Goal: Contribute content

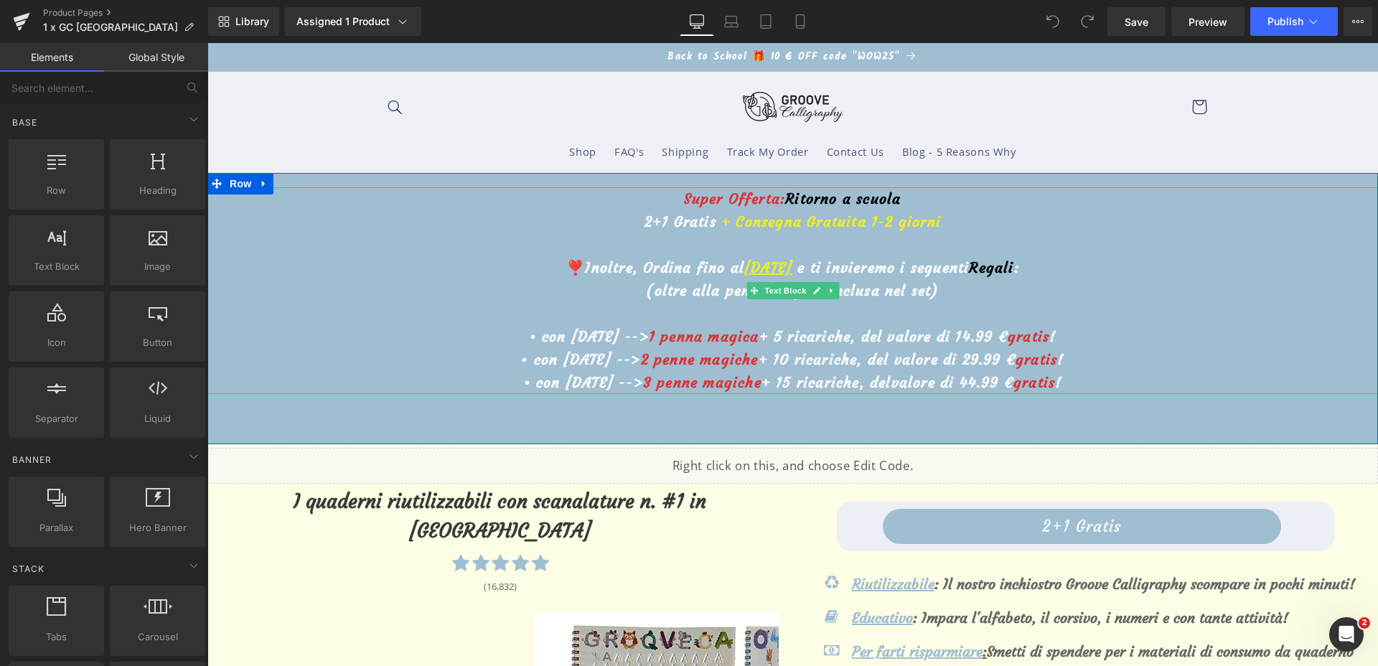
click at [744, 272] on u "20 settembre" at bounding box center [768, 267] width 48 height 18
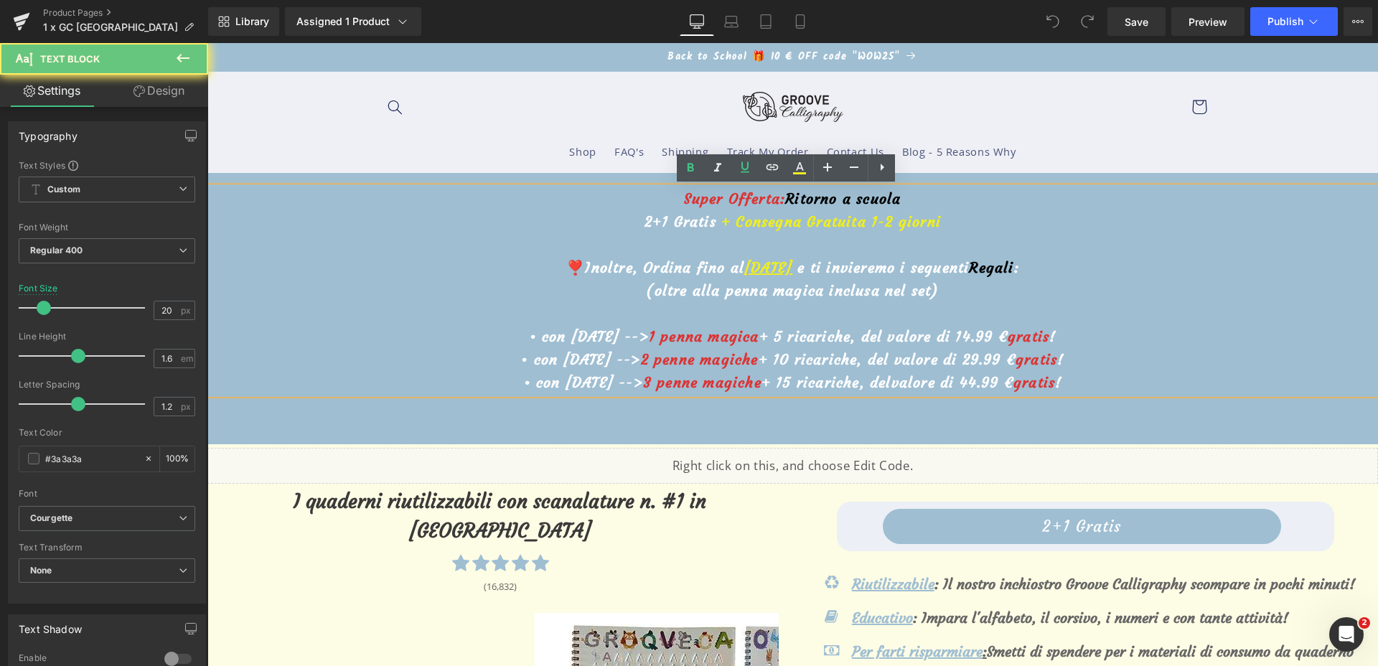
click at [744, 271] on u "20 settembre" at bounding box center [768, 267] width 48 height 18
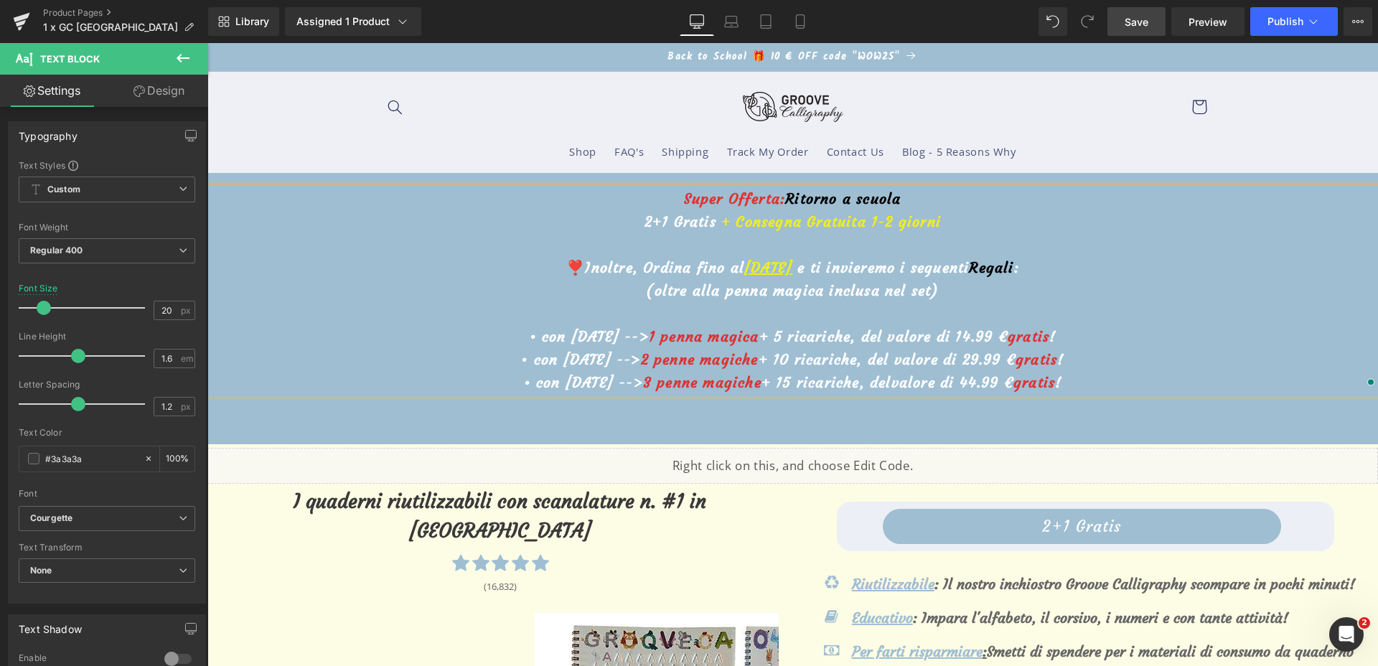
click at [1132, 11] on link "Save" at bounding box center [1137, 21] width 58 height 29
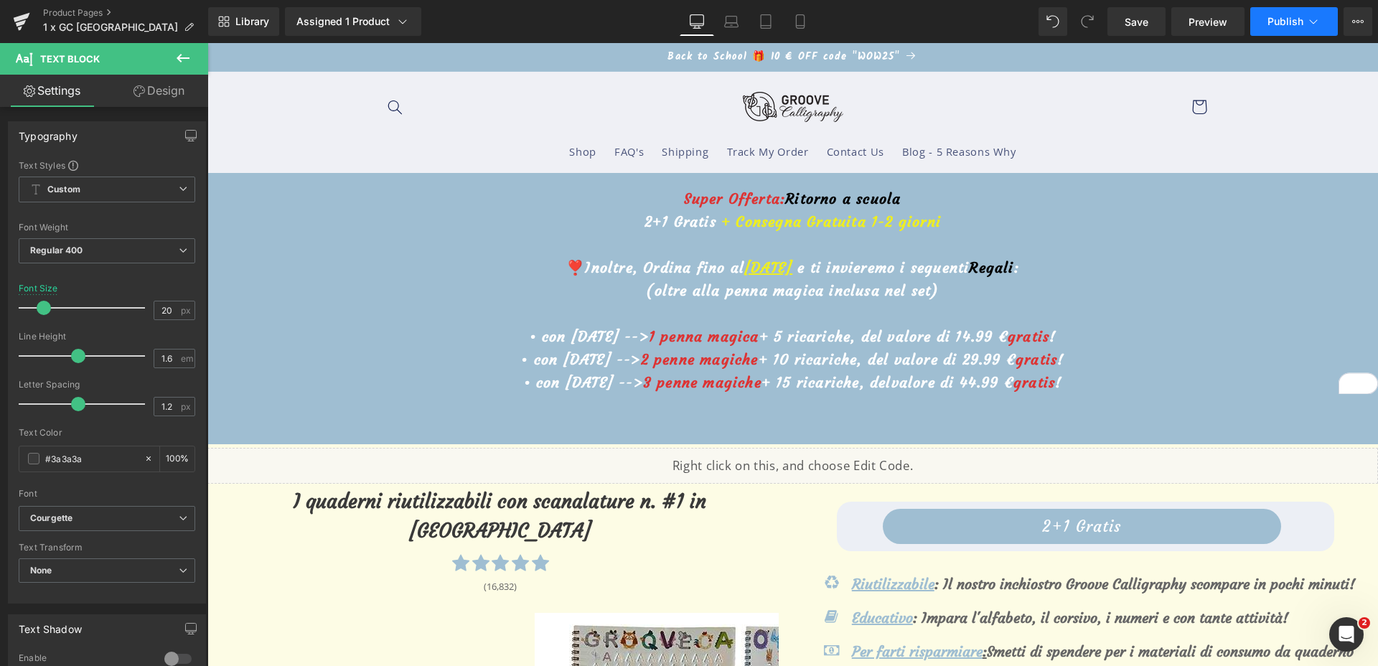
click at [1296, 23] on span "Publish" at bounding box center [1286, 21] width 36 height 11
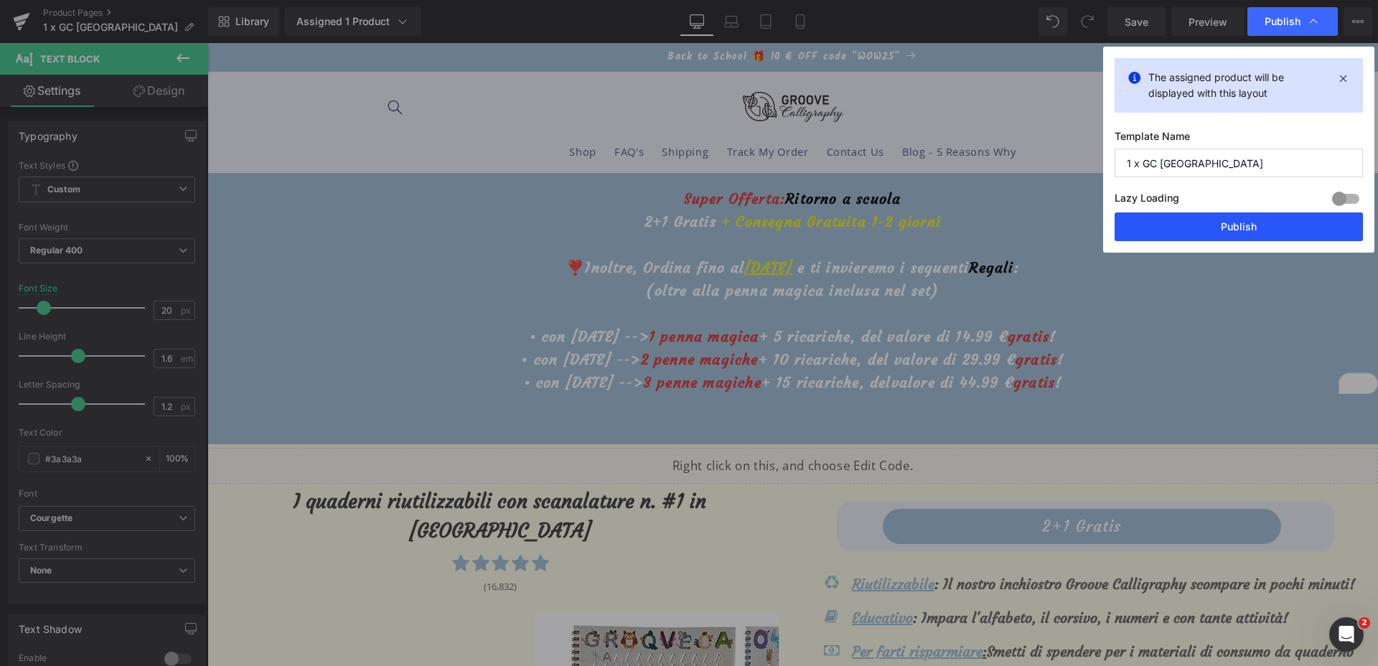
click at [1187, 215] on button "Publish" at bounding box center [1239, 227] width 248 height 29
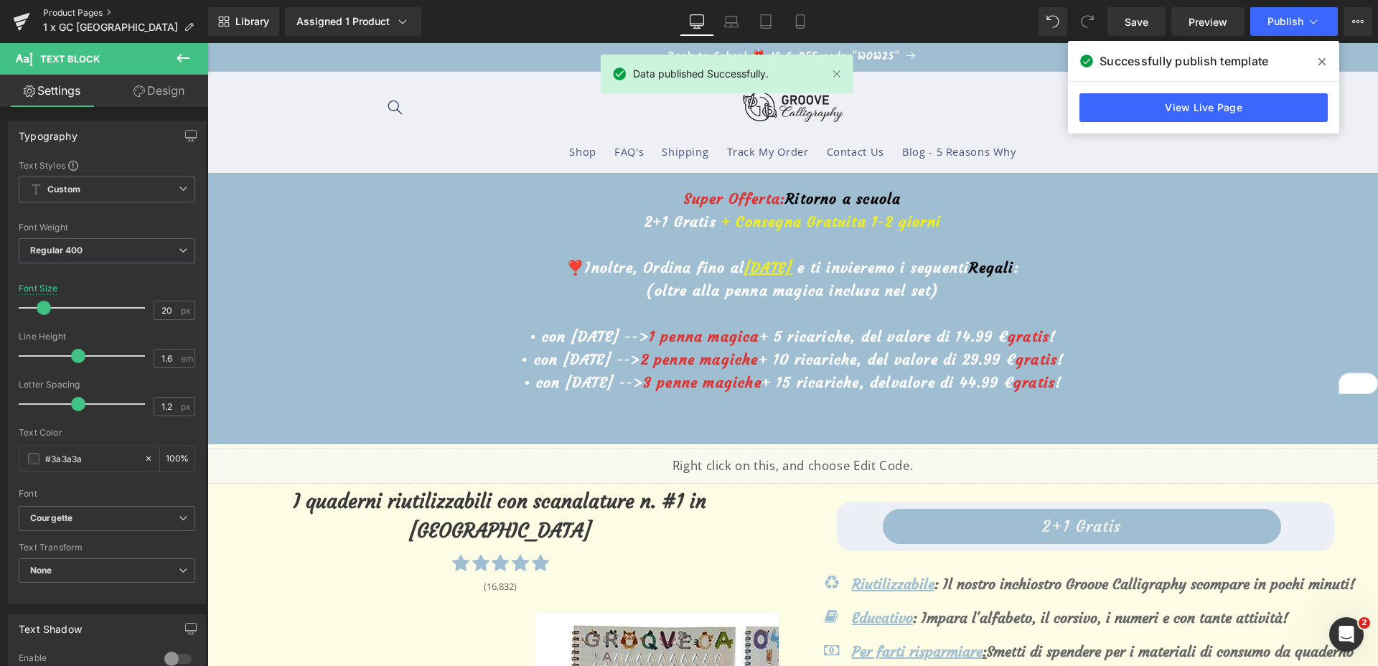
click at [76, 8] on link "Product Pages" at bounding box center [125, 12] width 165 height 11
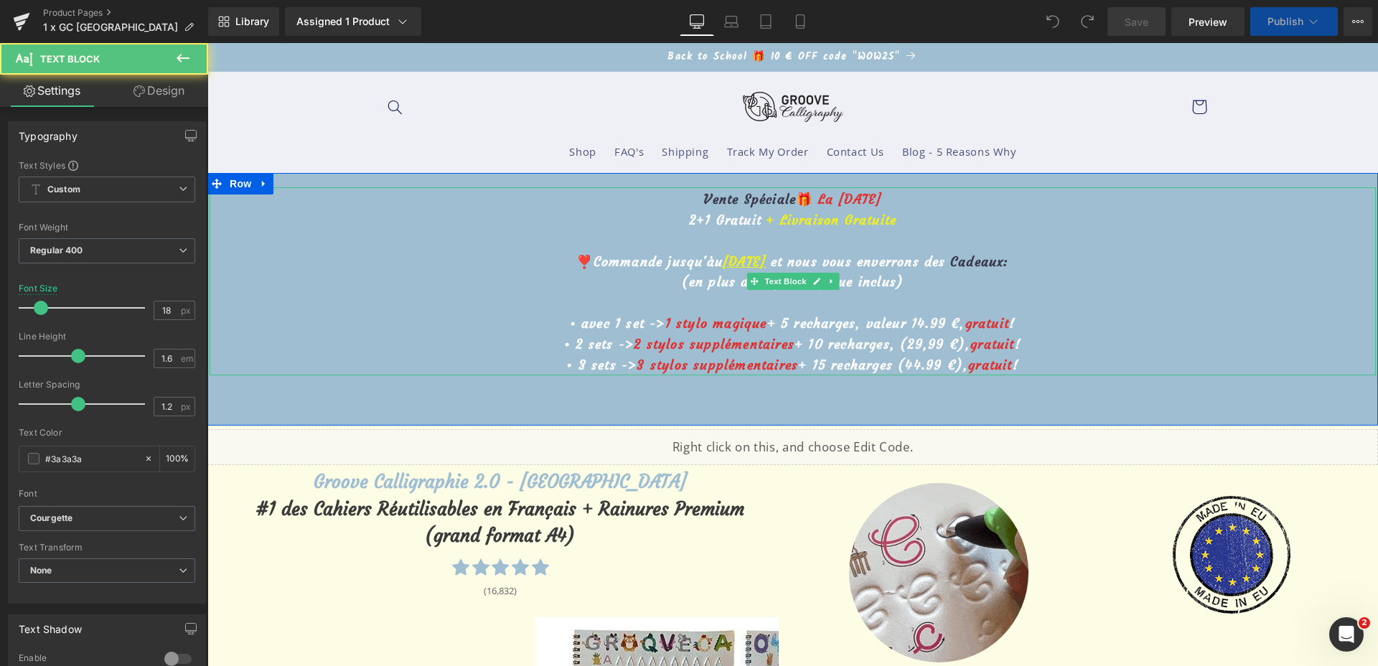
click at [723, 260] on u "[DATE]" at bounding box center [744, 261] width 43 height 17
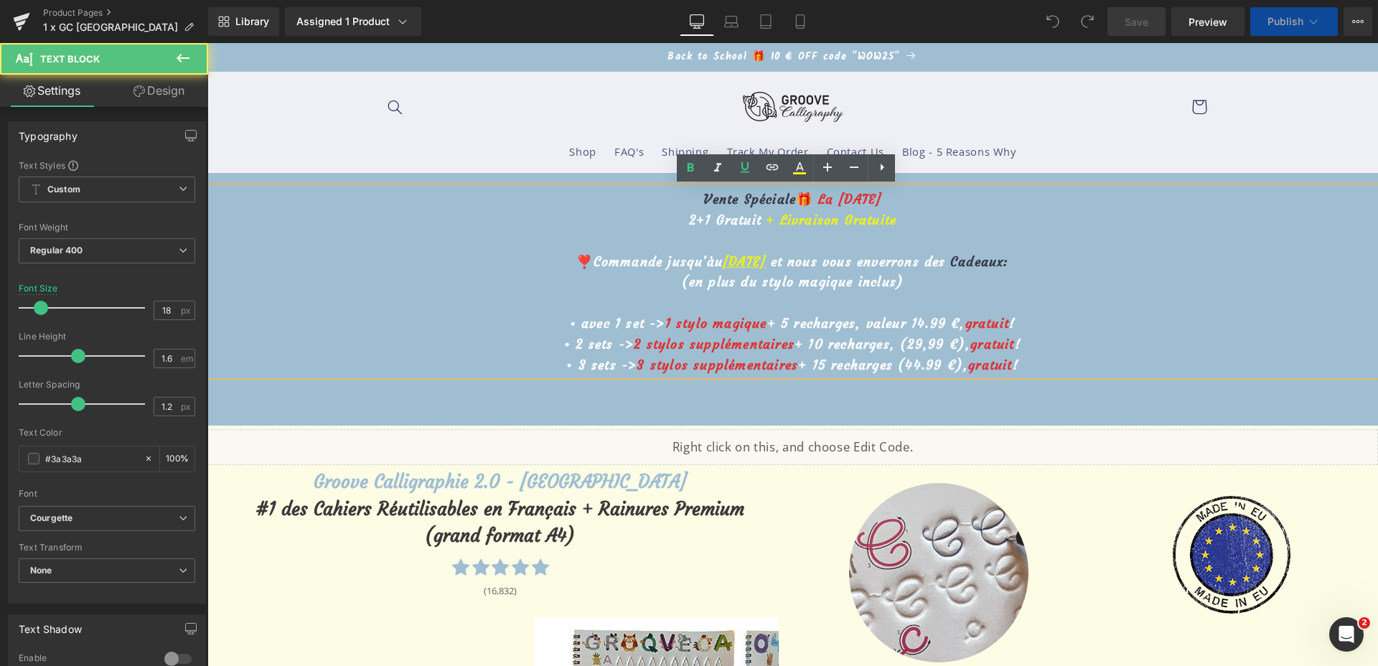
click at [723, 262] on u "[DATE]" at bounding box center [744, 261] width 43 height 17
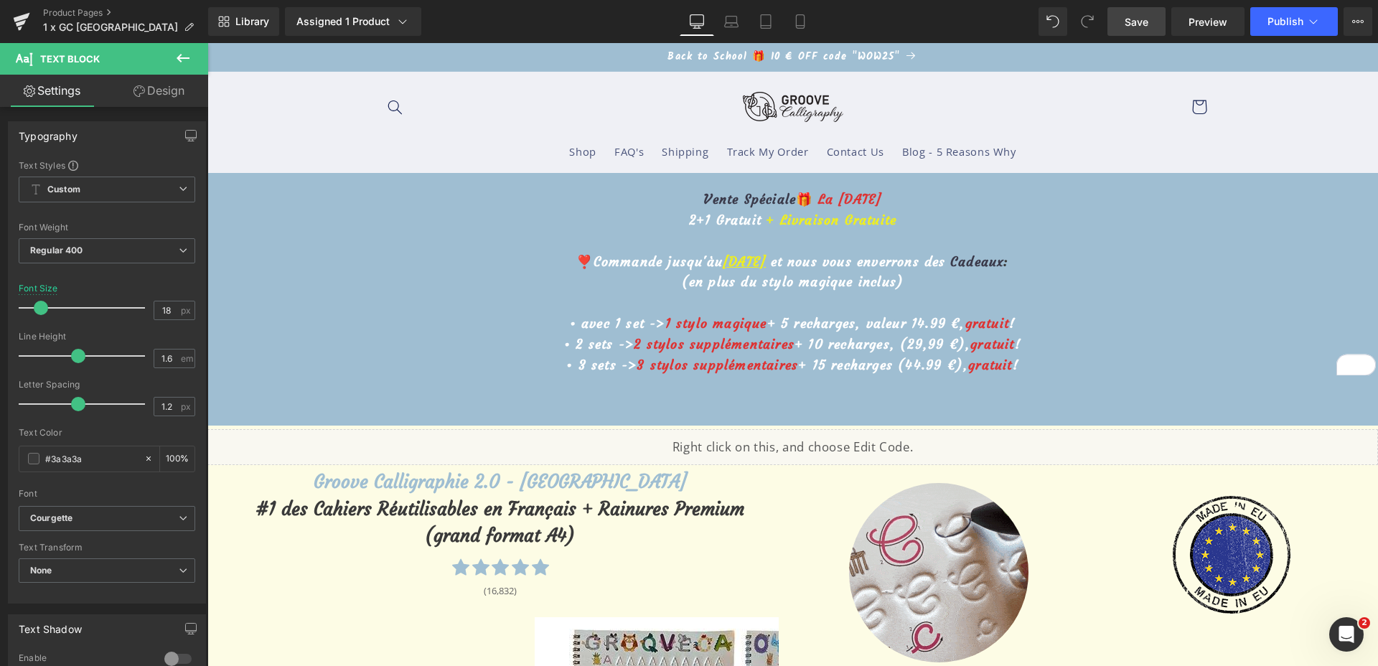
click at [1134, 27] on span "Save" at bounding box center [1137, 21] width 24 height 15
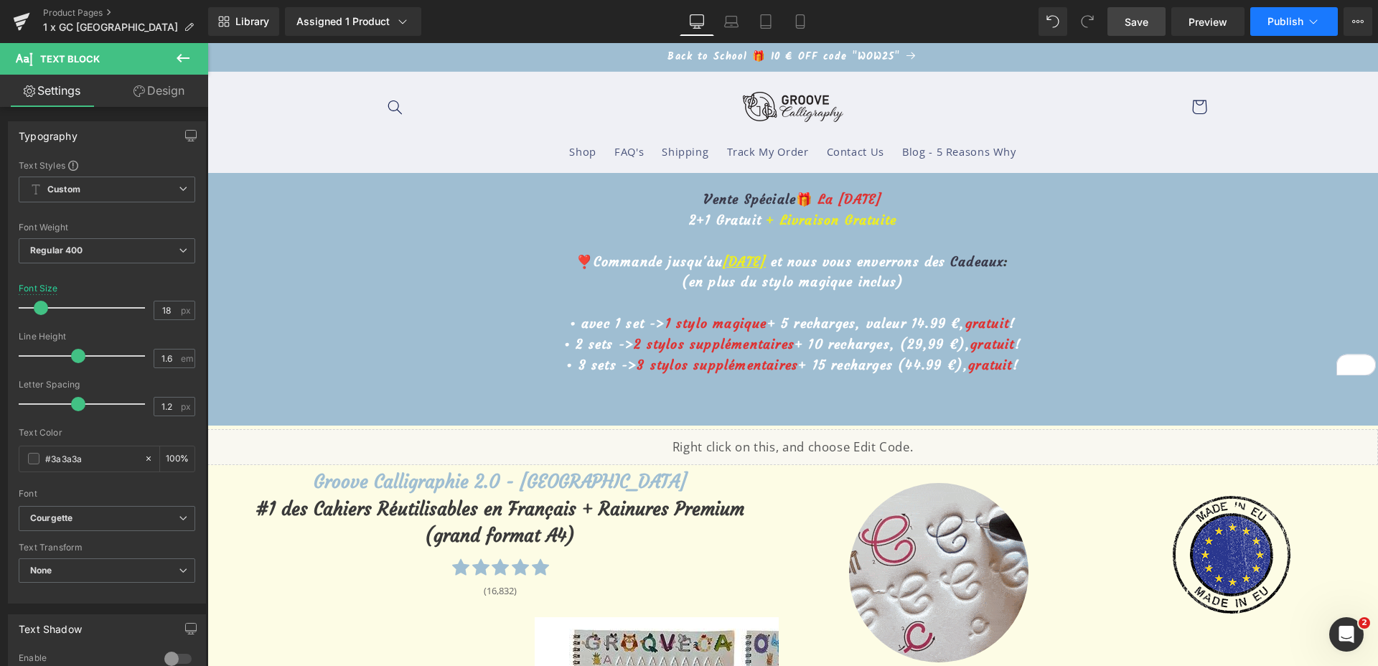
click at [1283, 22] on span "Publish" at bounding box center [1286, 21] width 36 height 11
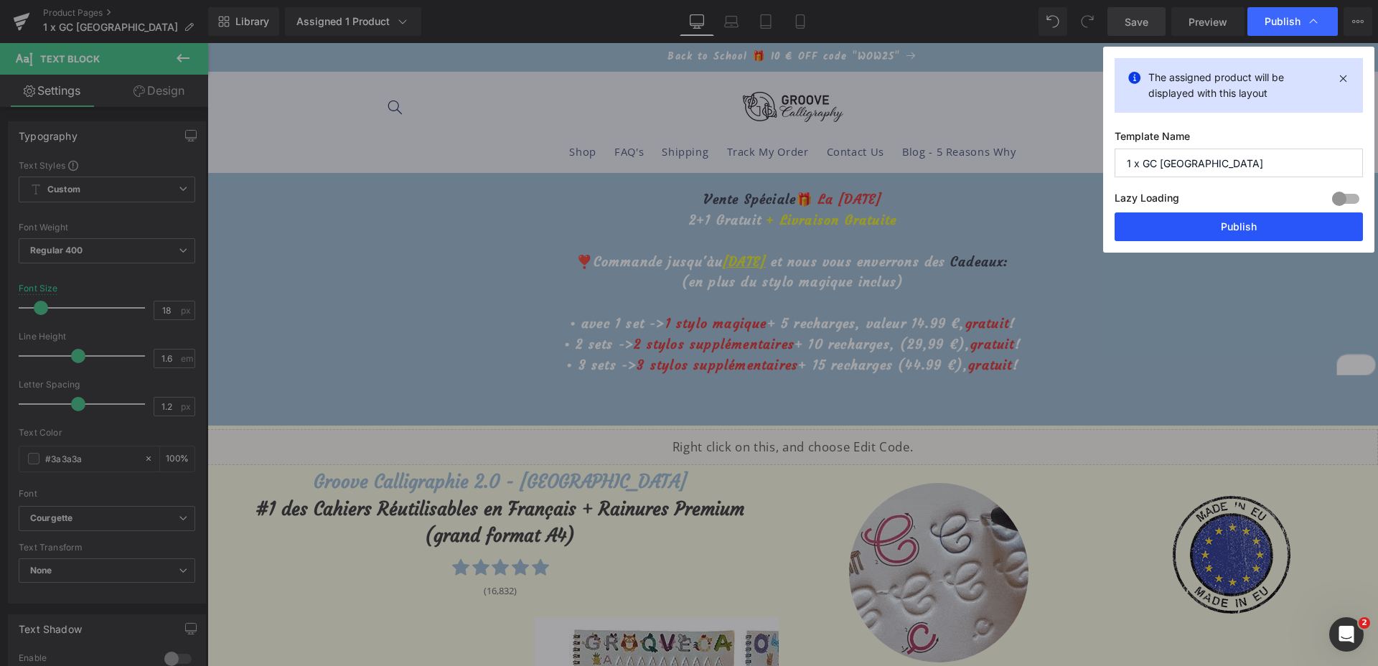
click at [1178, 222] on button "Publish" at bounding box center [1239, 227] width 248 height 29
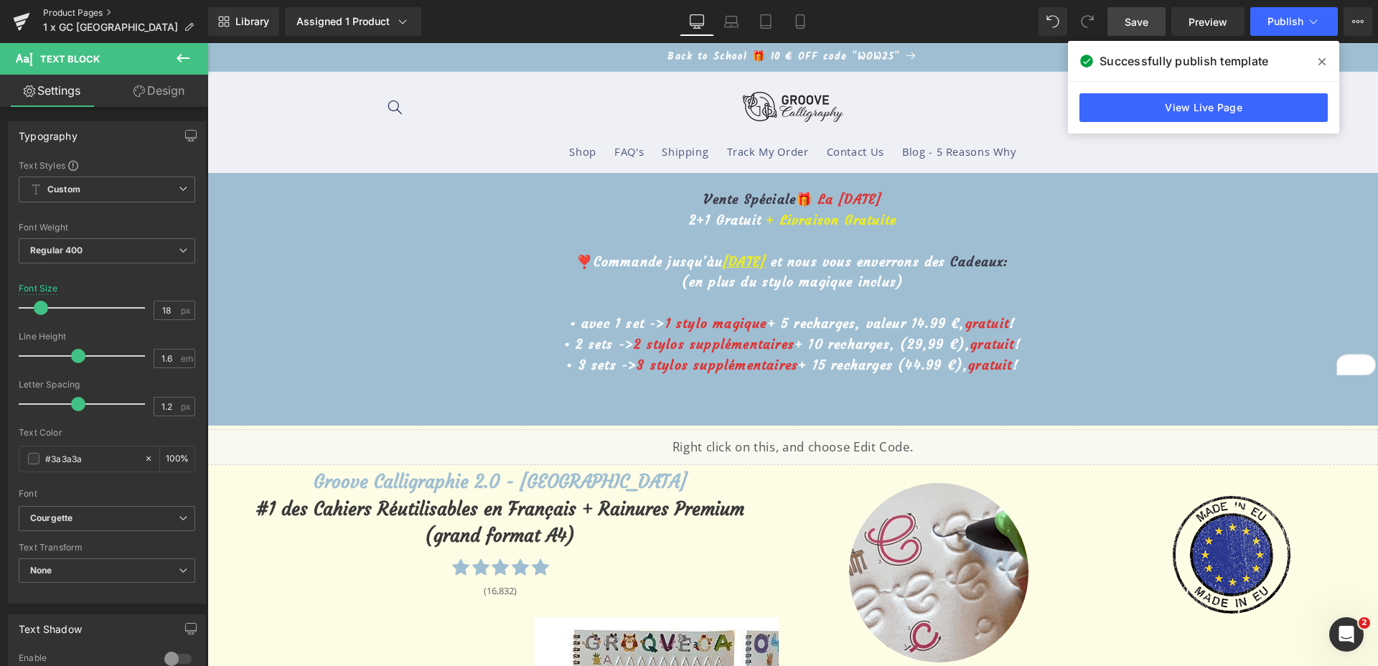
click at [66, 11] on link "Product Pages" at bounding box center [125, 12] width 165 height 11
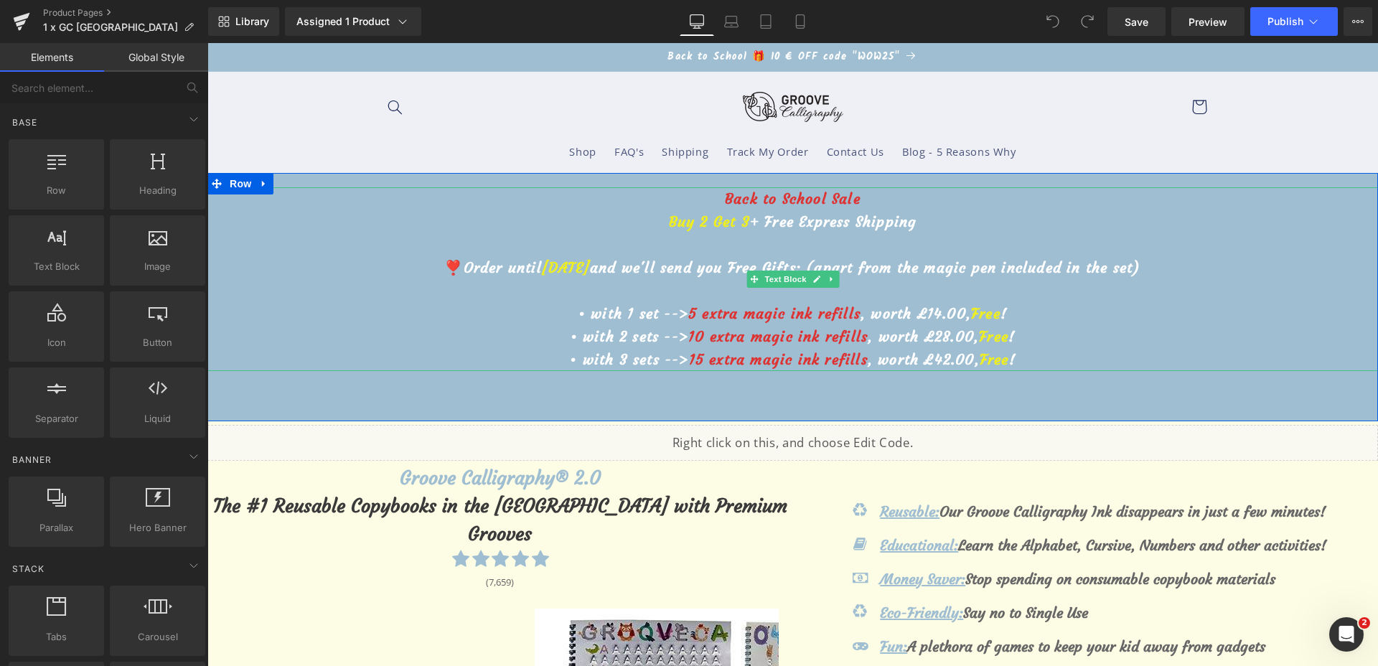
click at [590, 268] on span "September 20th" at bounding box center [566, 267] width 48 height 18
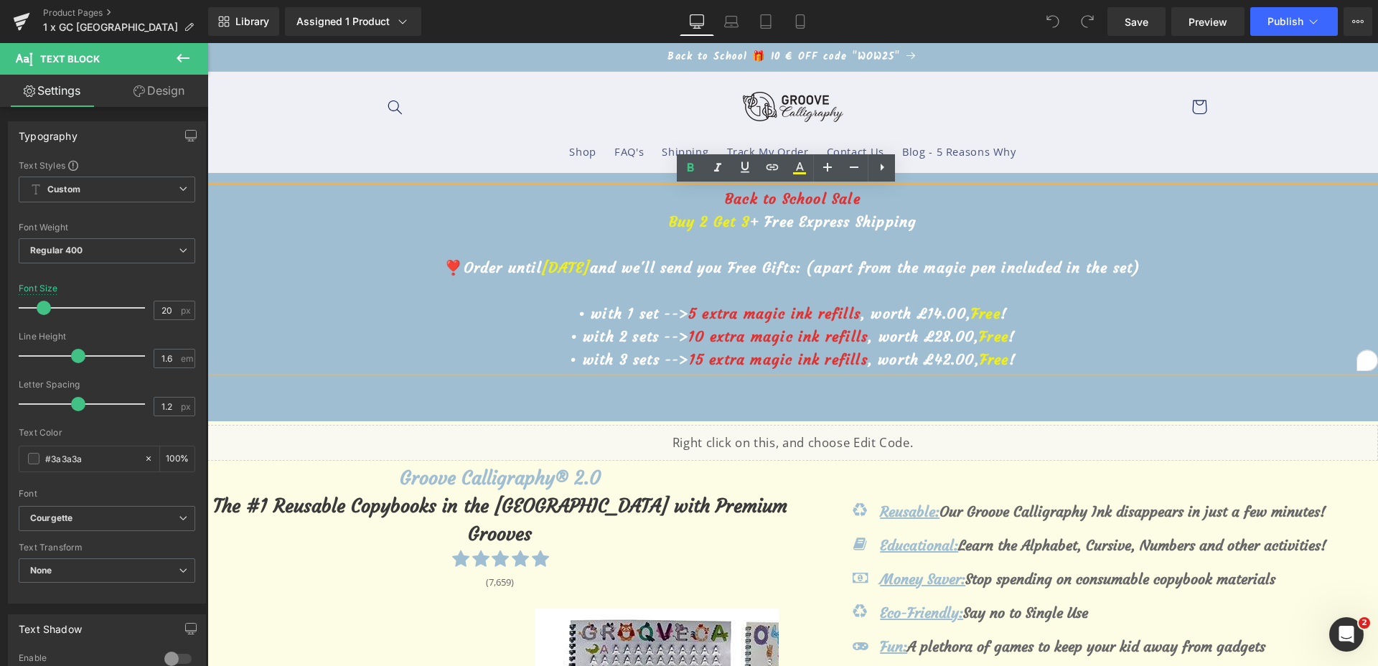
drag, startPoint x: 597, startPoint y: 264, endPoint x: 586, endPoint y: 268, distance: 11.6
click at [586, 268] on span "September 20th" at bounding box center [566, 267] width 48 height 18
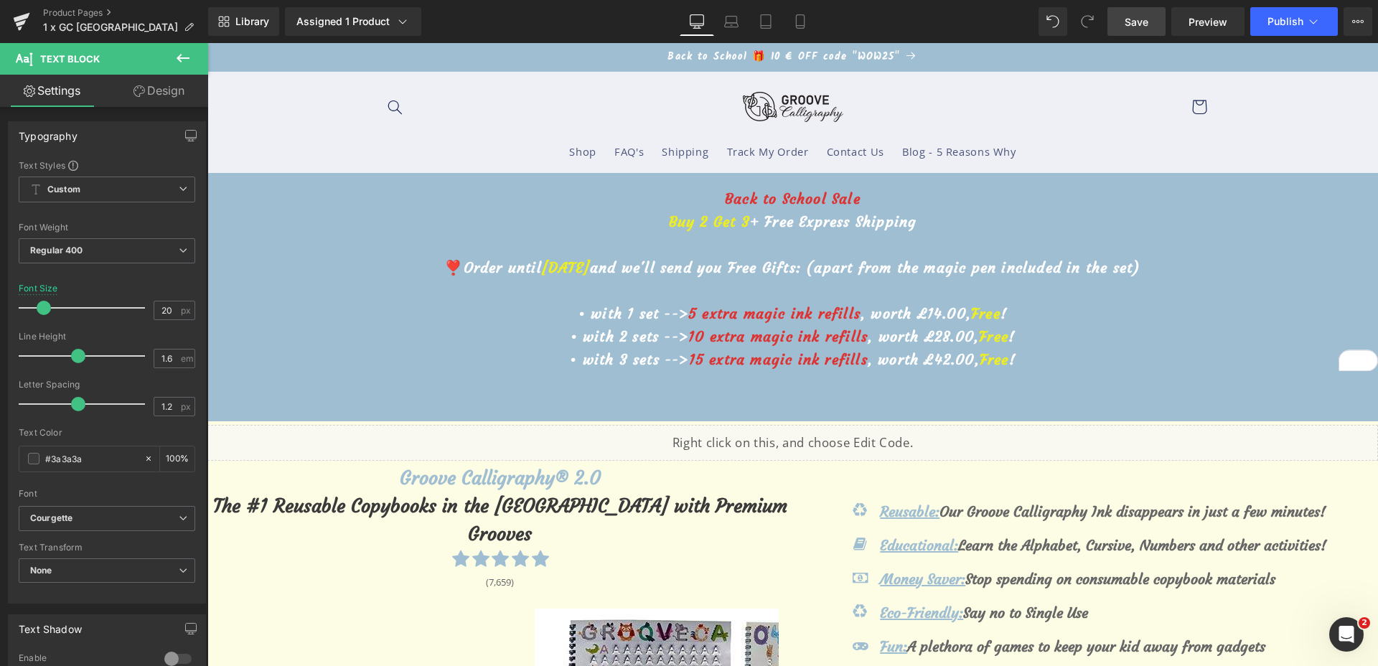
click at [1138, 26] on span "Save" at bounding box center [1137, 21] width 24 height 15
click at [1292, 32] on button "Publish" at bounding box center [1295, 21] width 88 height 29
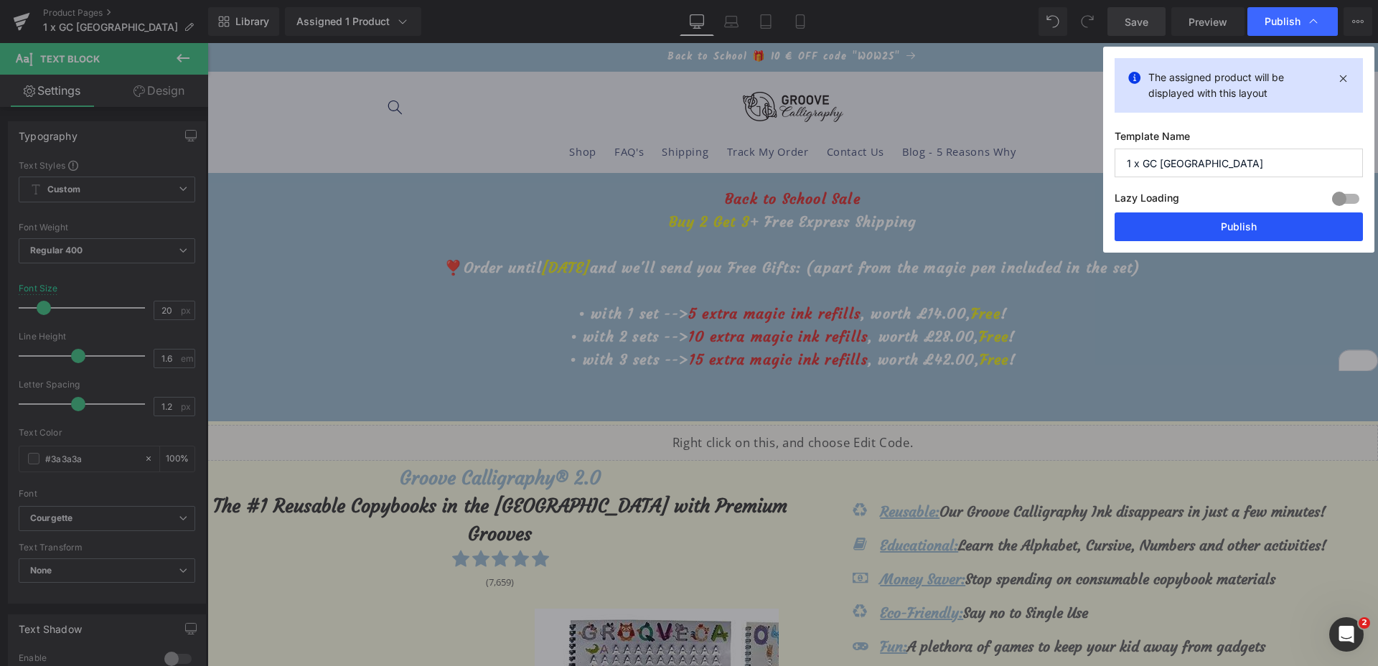
click at [1236, 221] on button "Publish" at bounding box center [1239, 227] width 248 height 29
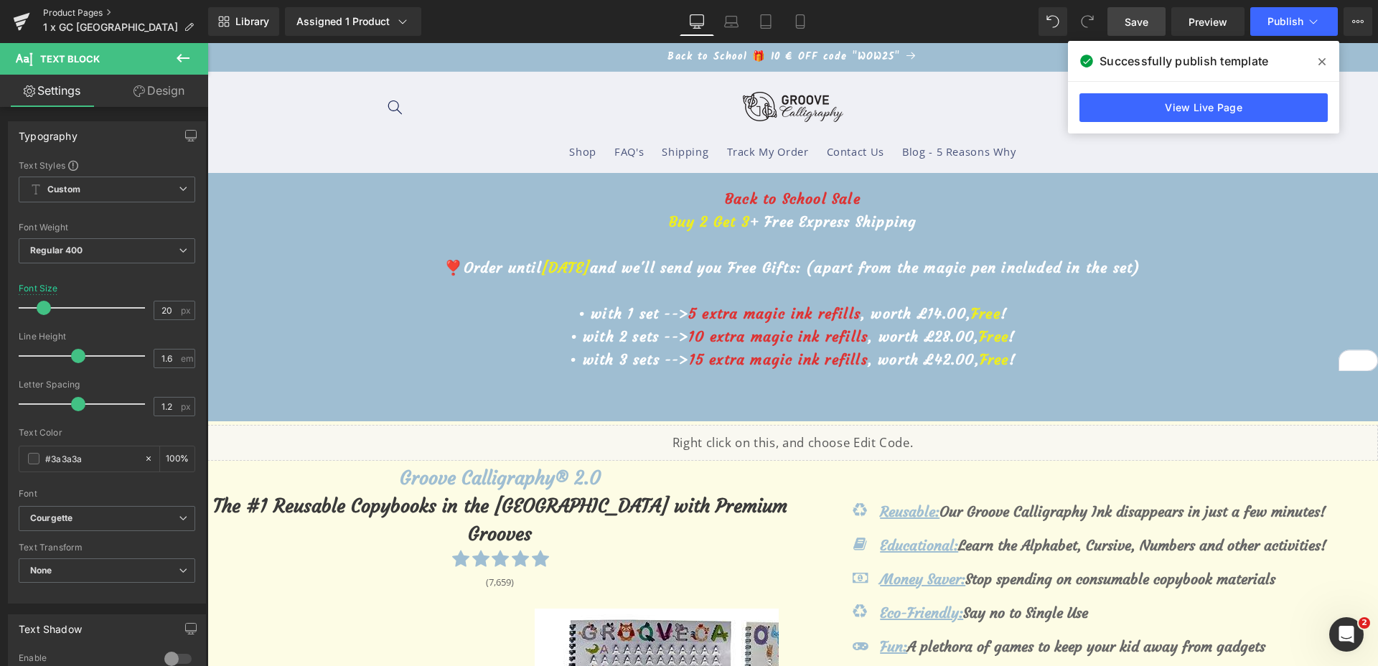
click at [59, 11] on link "Product Pages" at bounding box center [125, 12] width 165 height 11
